Goal: Task Accomplishment & Management: Use online tool/utility

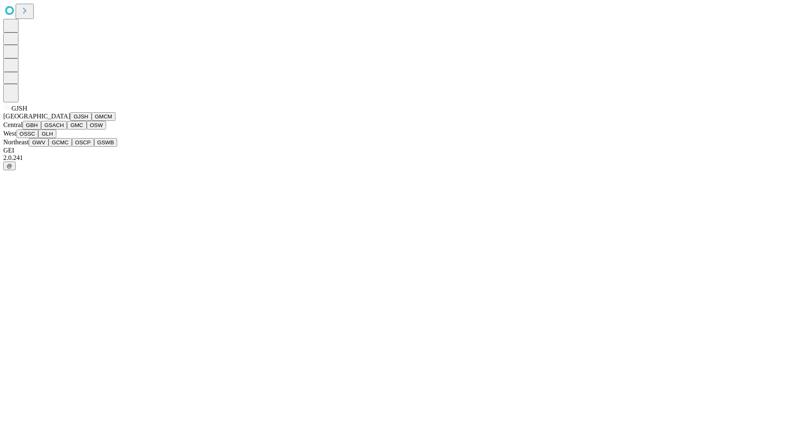
click at [70, 121] on button "GJSH" at bounding box center [80, 116] width 21 height 9
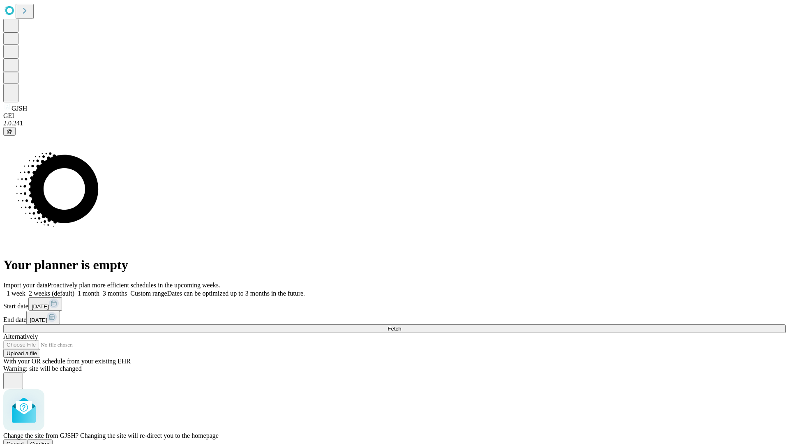
click at [50, 441] on span "Confirm" at bounding box center [39, 444] width 19 height 6
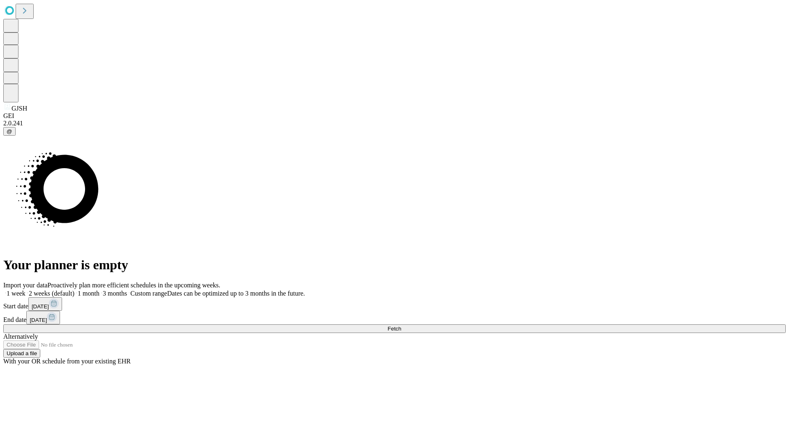
click at [99, 290] on label "1 month" at bounding box center [86, 293] width 25 height 7
click at [401, 325] on span "Fetch" at bounding box center [394, 328] width 14 height 6
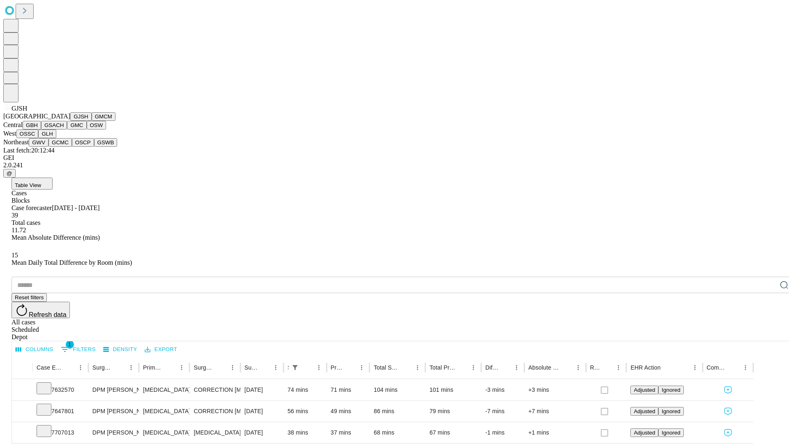
click at [92, 121] on button "GMCM" at bounding box center [104, 116] width 24 height 9
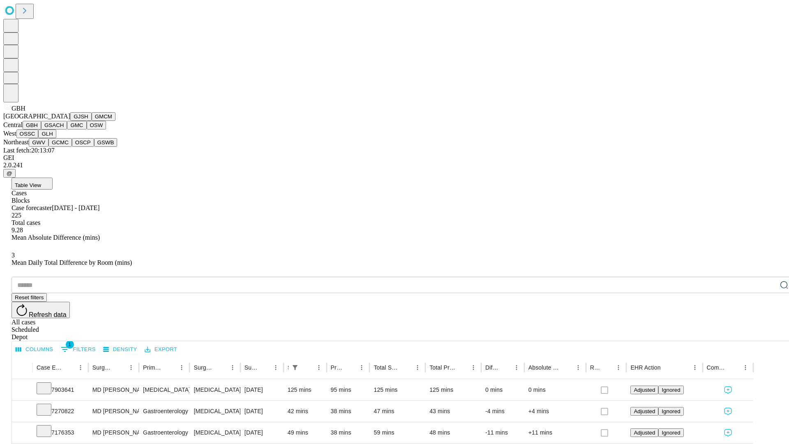
click at [64, 129] on button "GSACH" at bounding box center [54, 125] width 26 height 9
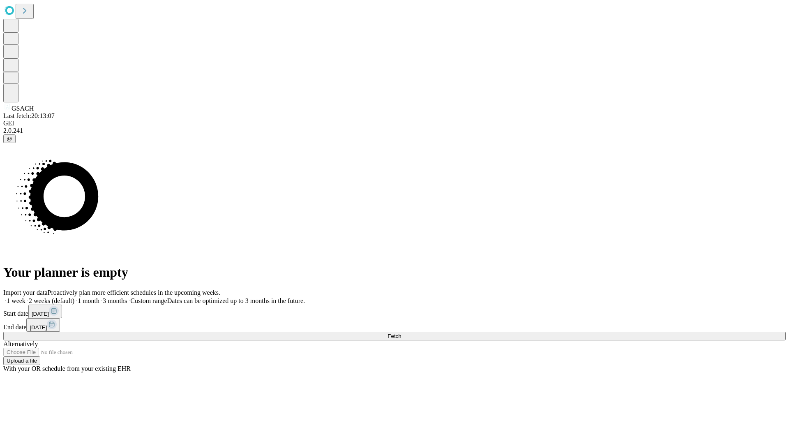
click at [99, 297] on label "1 month" at bounding box center [86, 300] width 25 height 7
click at [401, 333] on span "Fetch" at bounding box center [394, 336] width 14 height 6
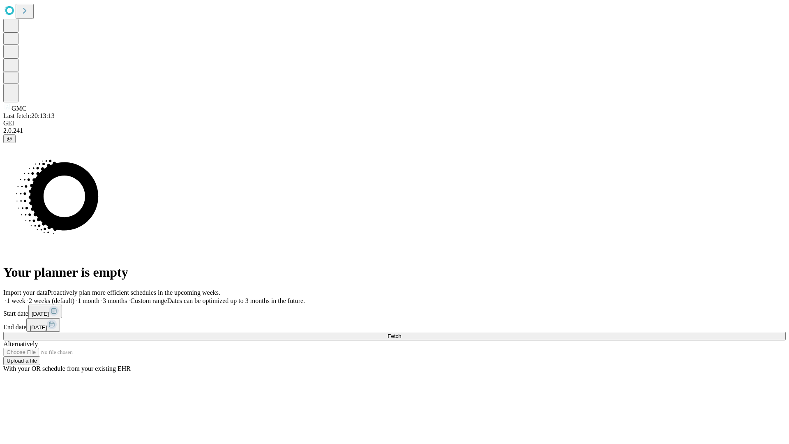
click at [99, 297] on label "1 month" at bounding box center [86, 300] width 25 height 7
click at [401, 333] on span "Fetch" at bounding box center [394, 336] width 14 height 6
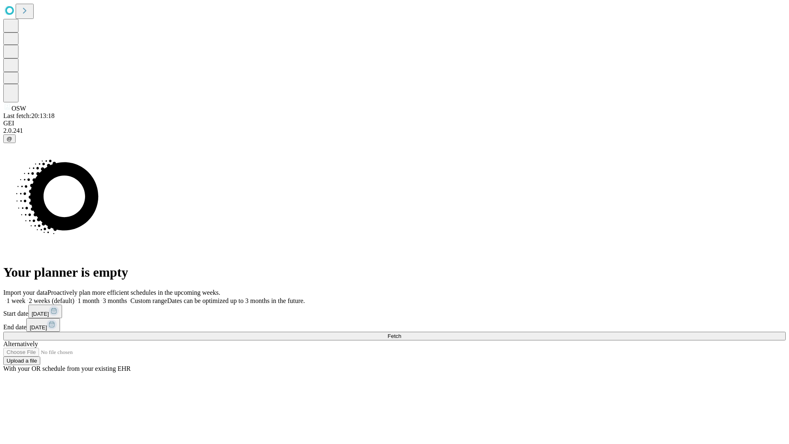
click at [99, 297] on label "1 month" at bounding box center [86, 300] width 25 height 7
click at [401, 333] on span "Fetch" at bounding box center [394, 336] width 14 height 6
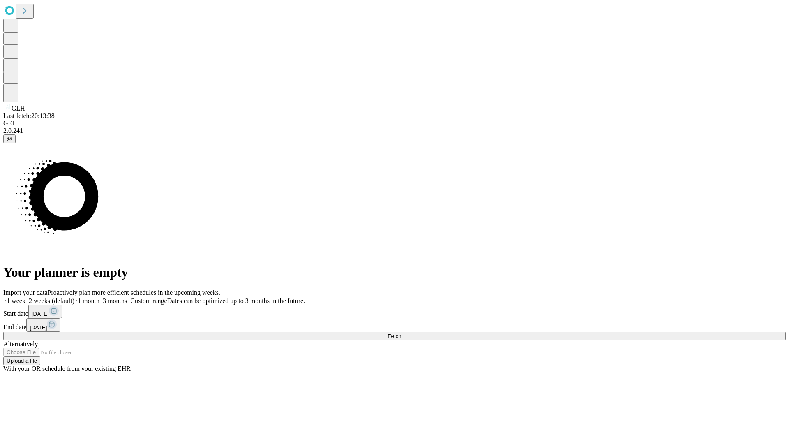
click at [99, 297] on label "1 month" at bounding box center [86, 300] width 25 height 7
click at [401, 333] on span "Fetch" at bounding box center [394, 336] width 14 height 6
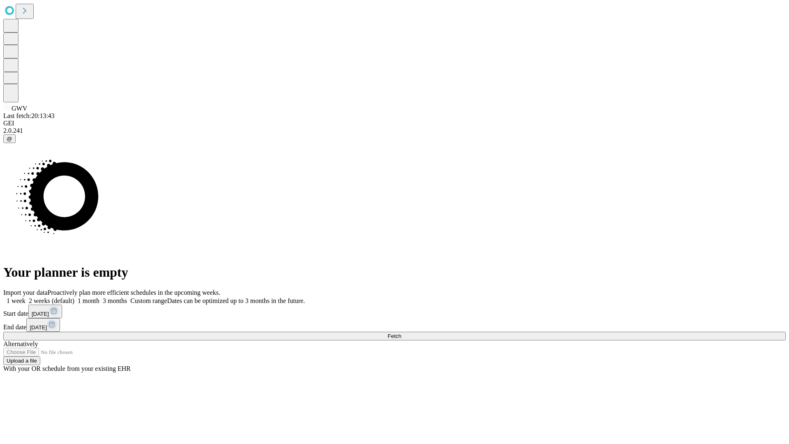
click at [99, 297] on label "1 month" at bounding box center [86, 300] width 25 height 7
click at [401, 333] on span "Fetch" at bounding box center [394, 336] width 14 height 6
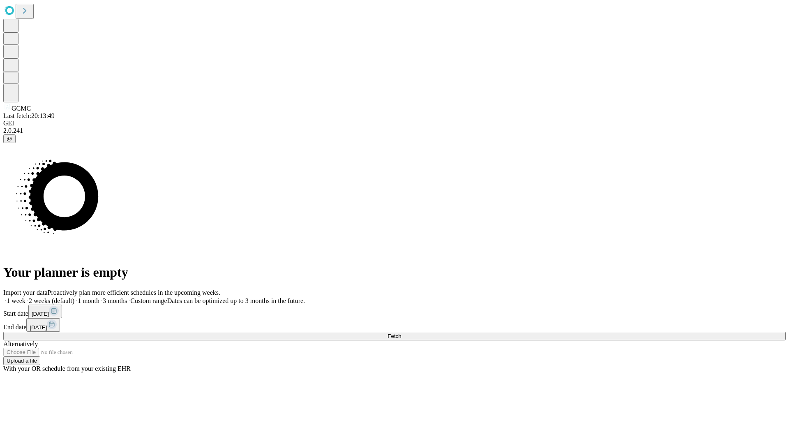
click at [99, 297] on label "1 month" at bounding box center [86, 300] width 25 height 7
click at [401, 333] on span "Fetch" at bounding box center [394, 336] width 14 height 6
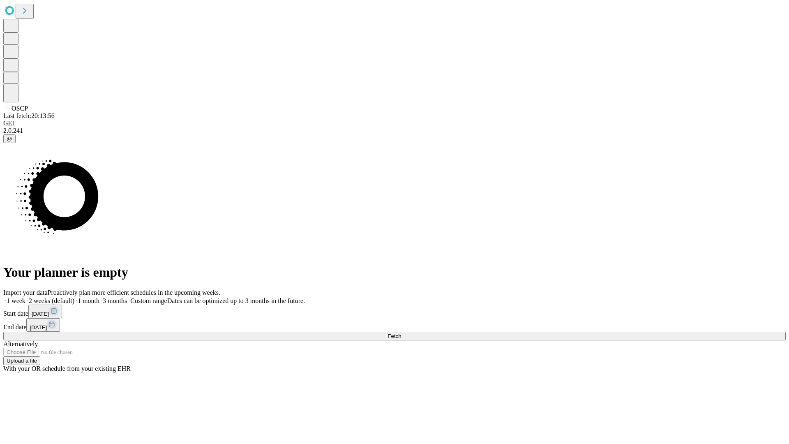
click at [99, 297] on label "1 month" at bounding box center [86, 300] width 25 height 7
click at [401, 333] on span "Fetch" at bounding box center [394, 336] width 14 height 6
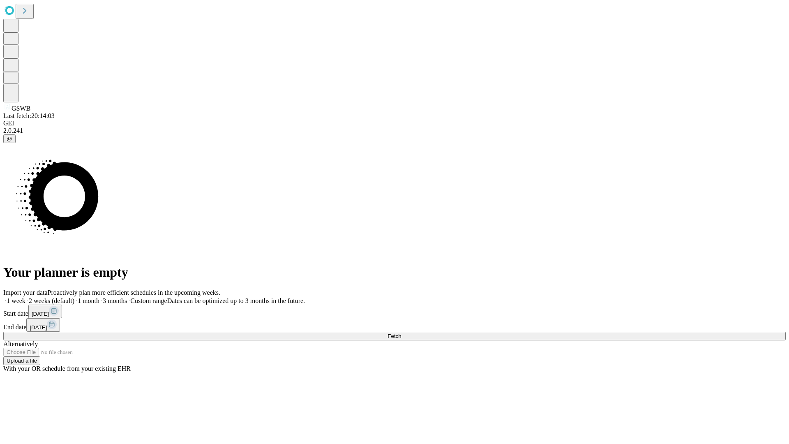
click at [99, 297] on label "1 month" at bounding box center [86, 300] width 25 height 7
click at [401, 333] on span "Fetch" at bounding box center [394, 336] width 14 height 6
